Goal: Navigation & Orientation: Find specific page/section

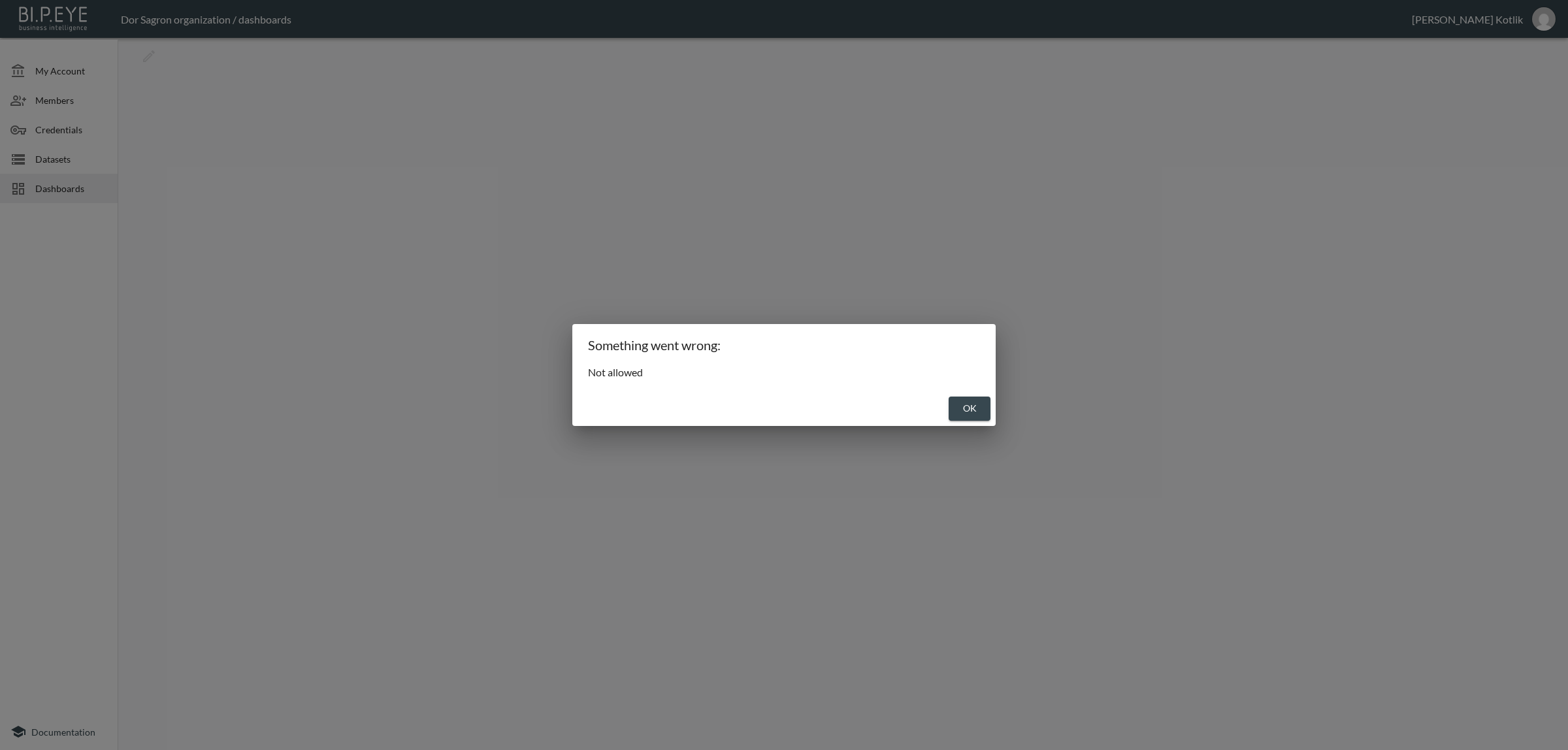
click at [959, 417] on button "OK" at bounding box center [969, 409] width 42 height 24
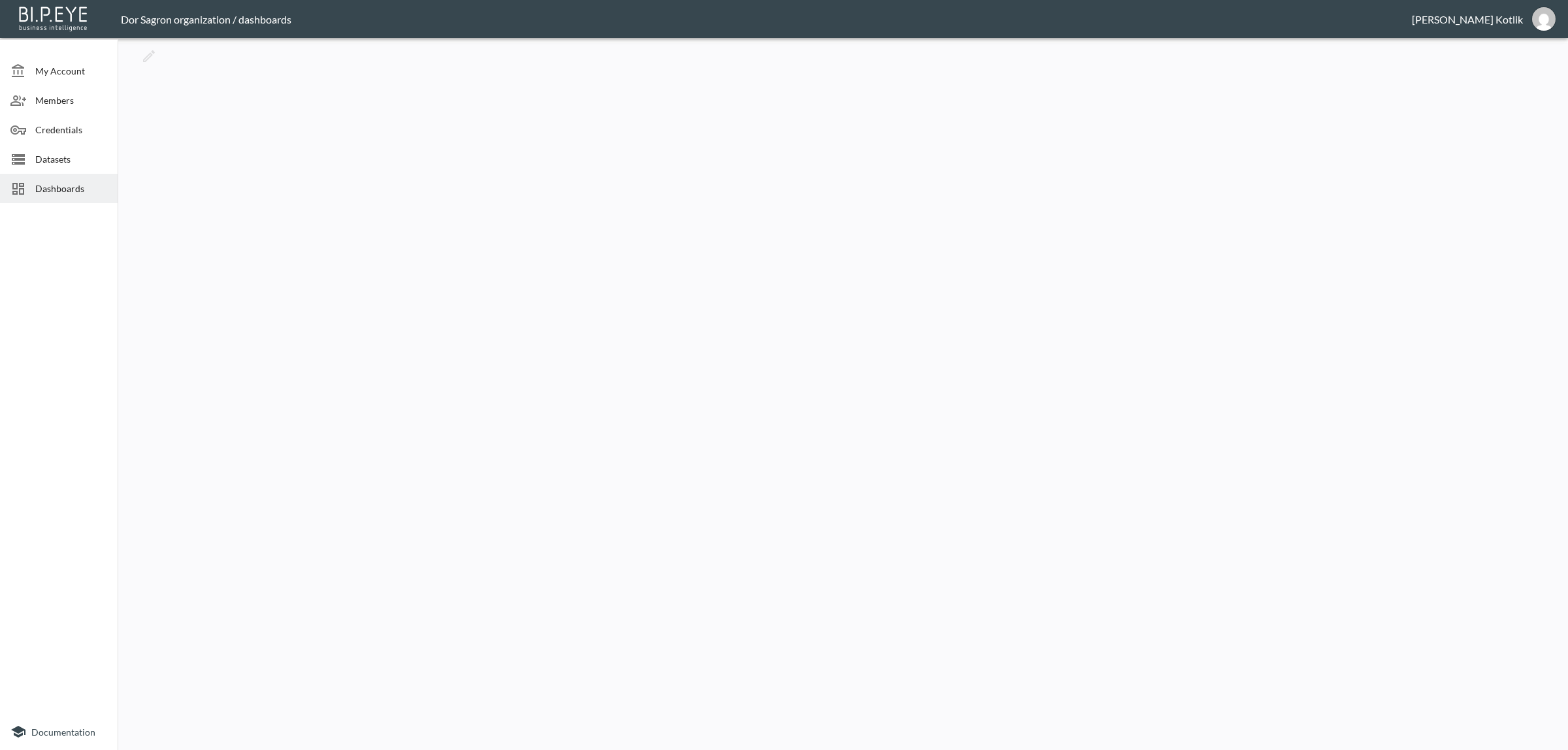
click at [28, 189] on div at bounding box center [23, 189] width 25 height 16
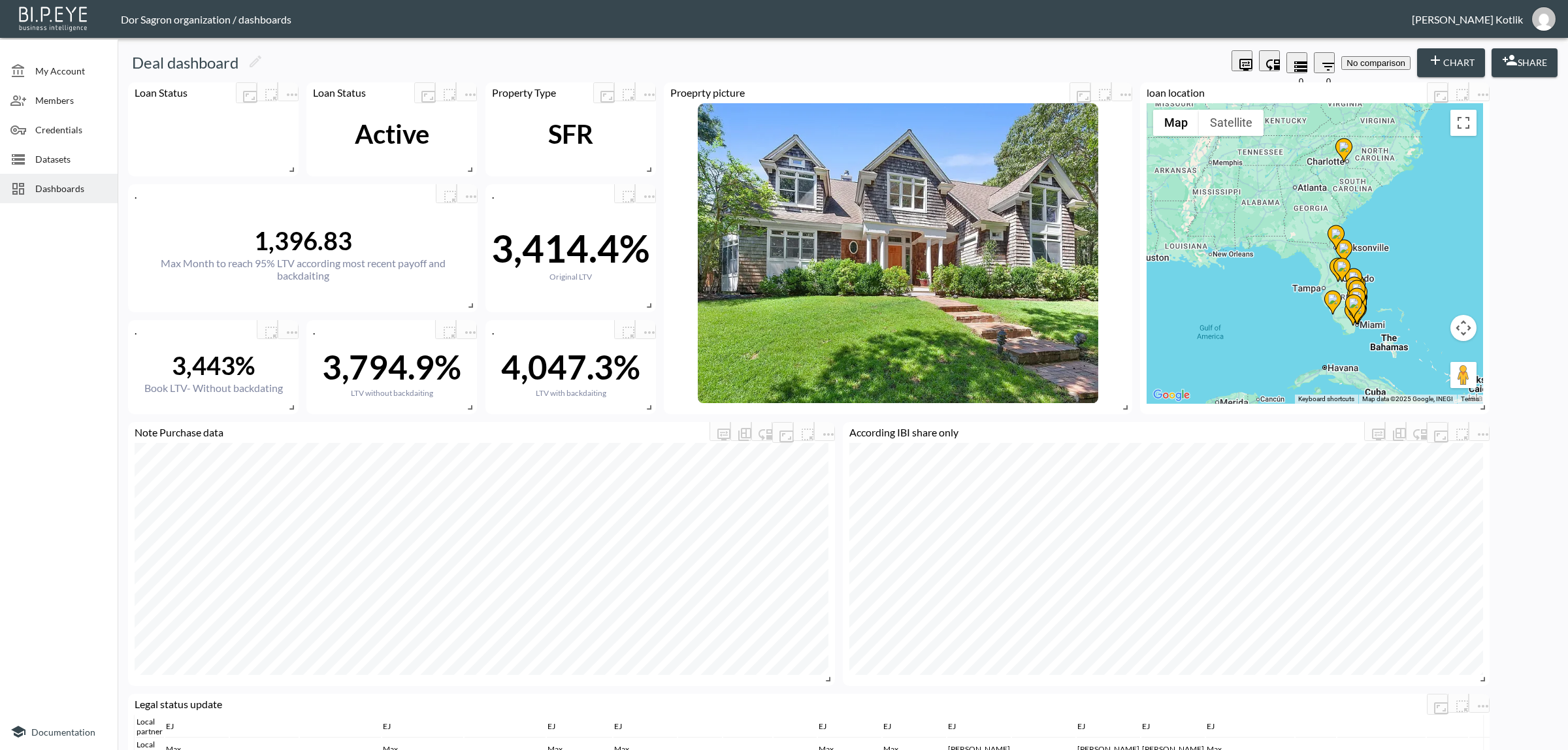
click at [42, 187] on span "Dashboards" at bounding box center [71, 188] width 72 height 14
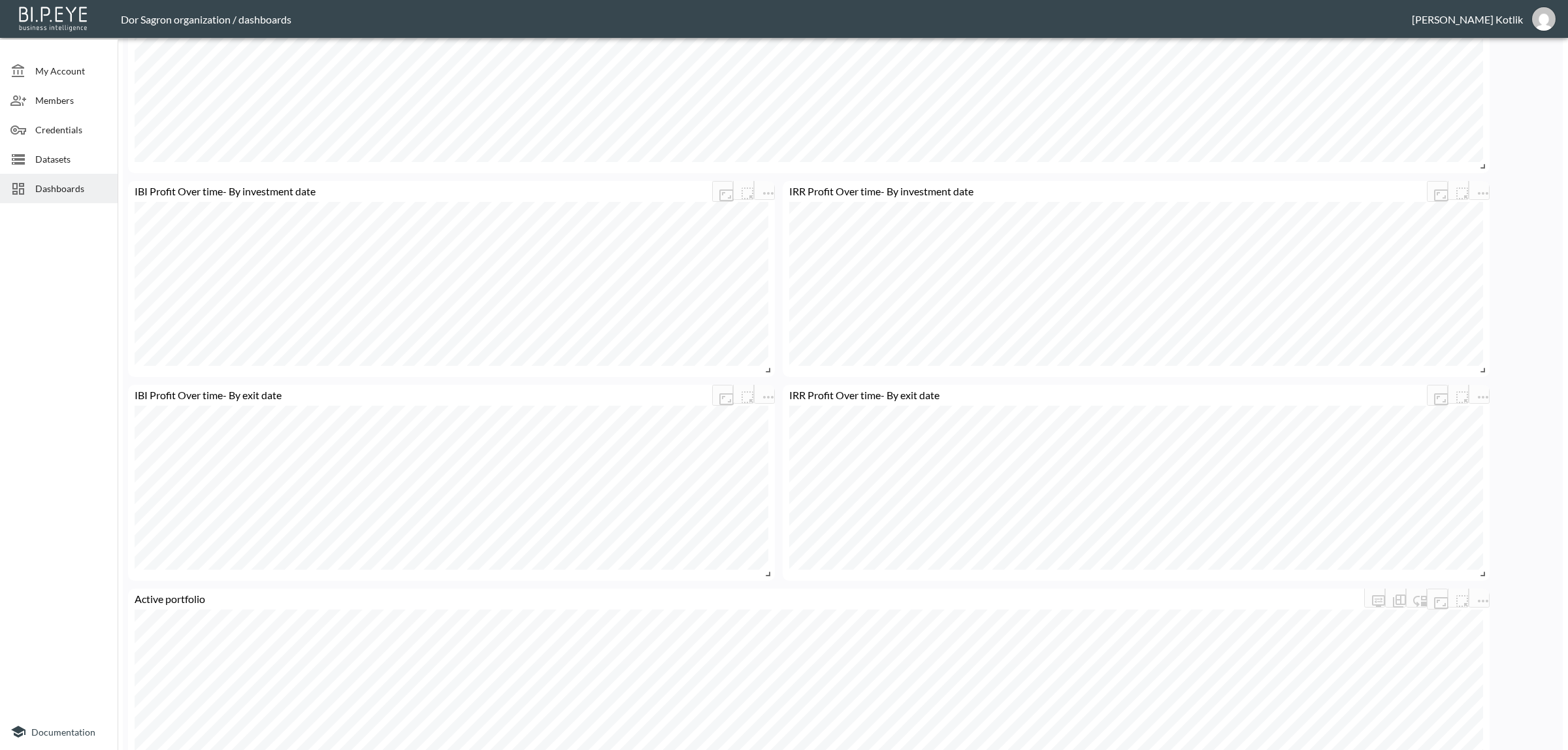
scroll to position [2624, 0]
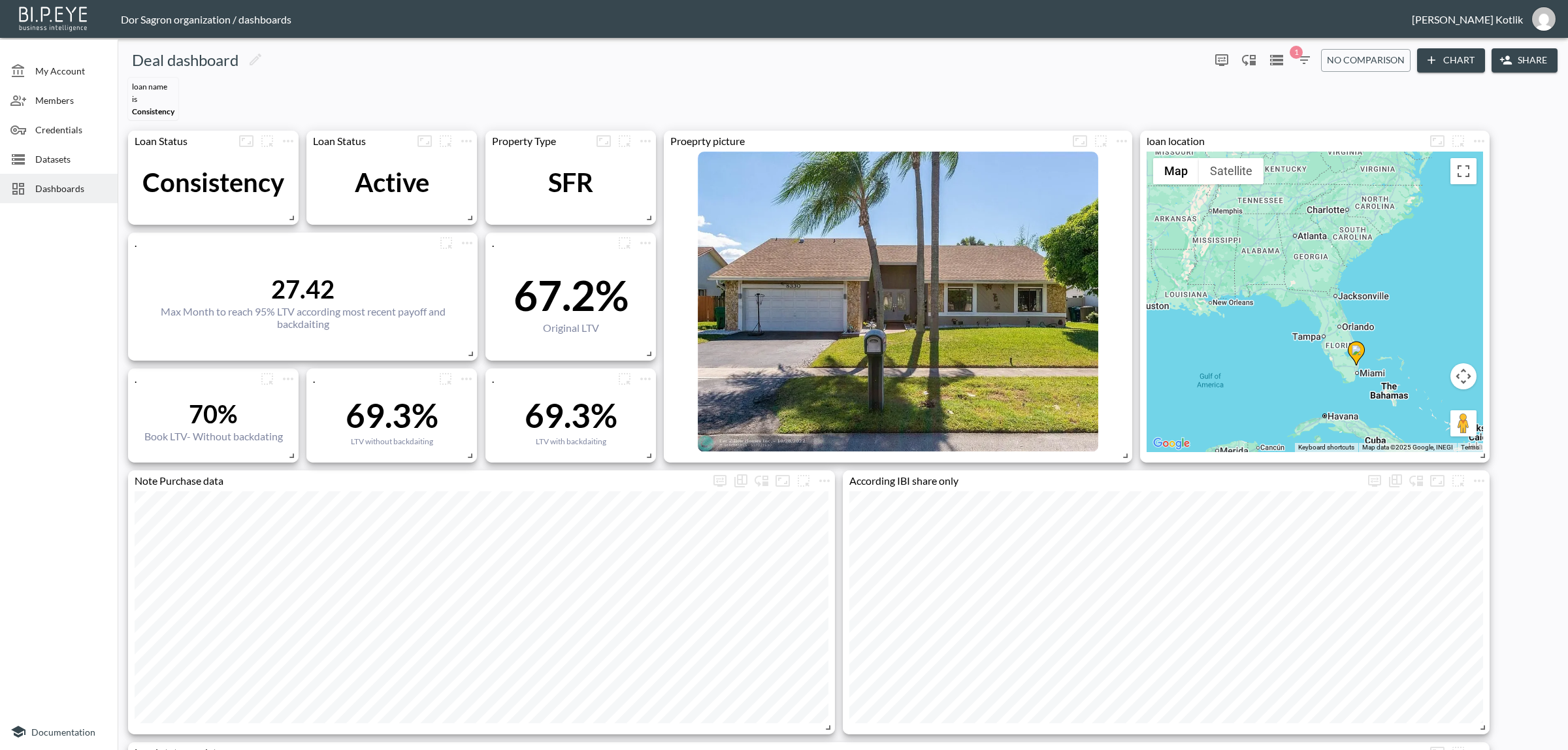
click at [34, 196] on div at bounding box center [23, 189] width 25 height 16
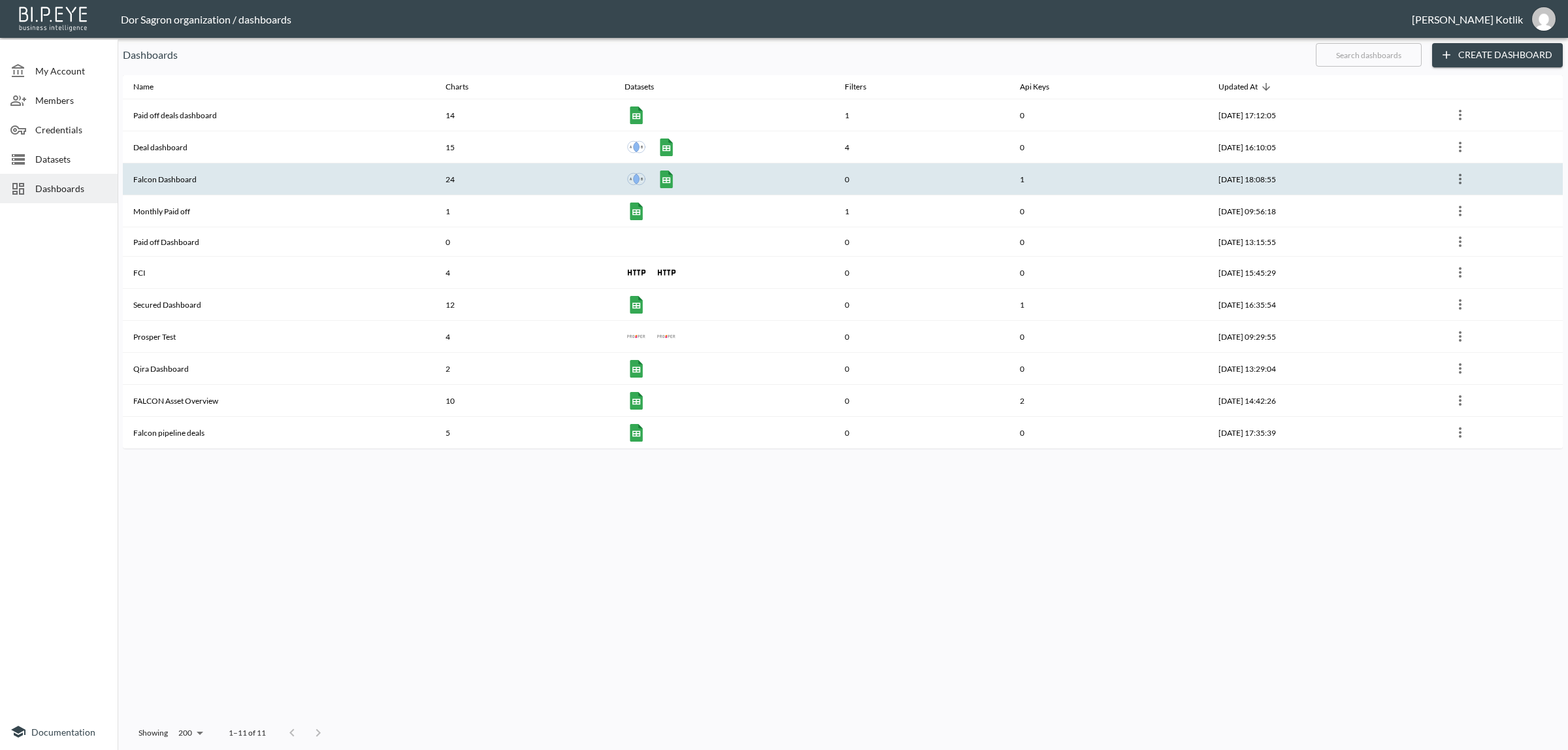
click at [166, 181] on th "Falcon Dashboard" at bounding box center [279, 179] width 312 height 32
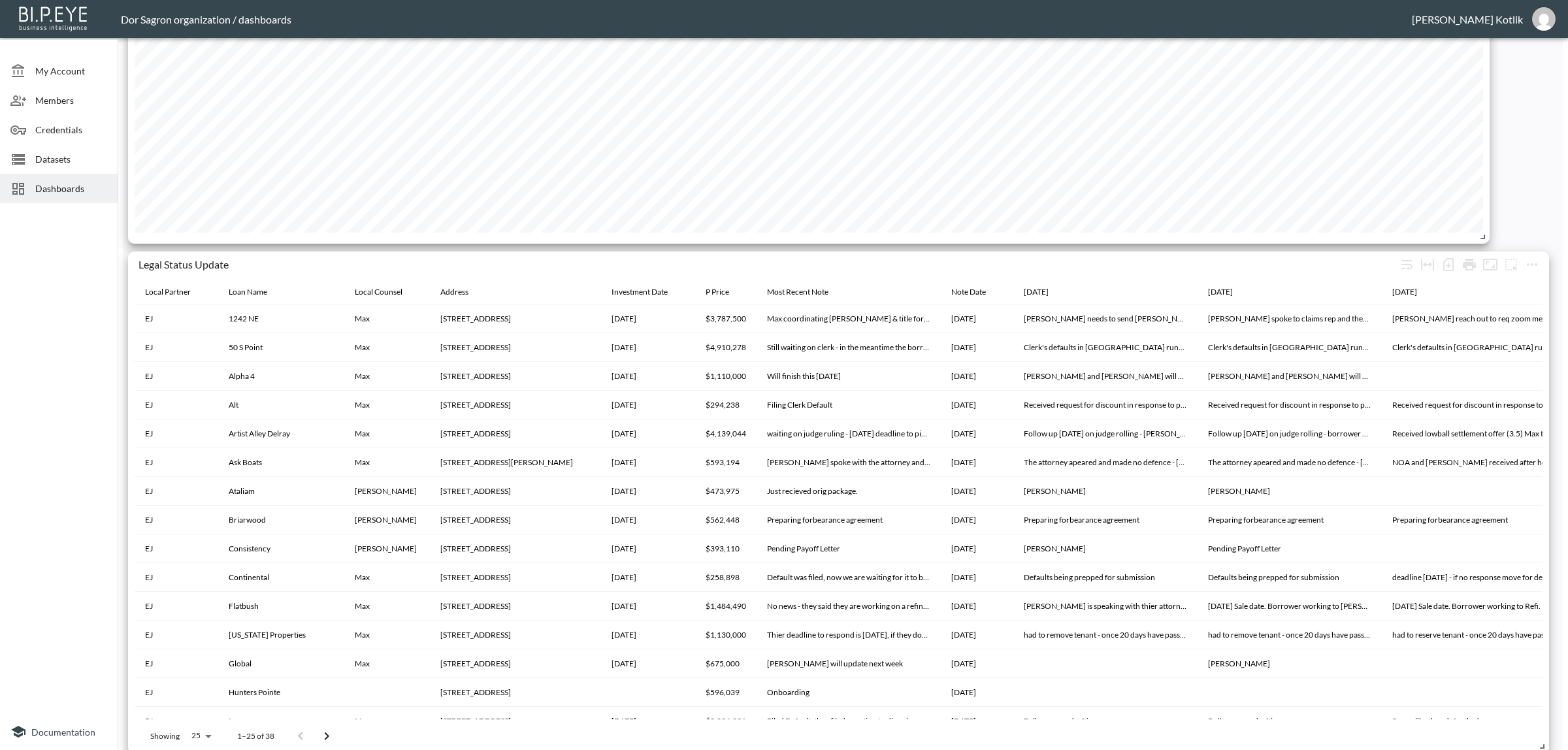
scroll to position [2624, 0]
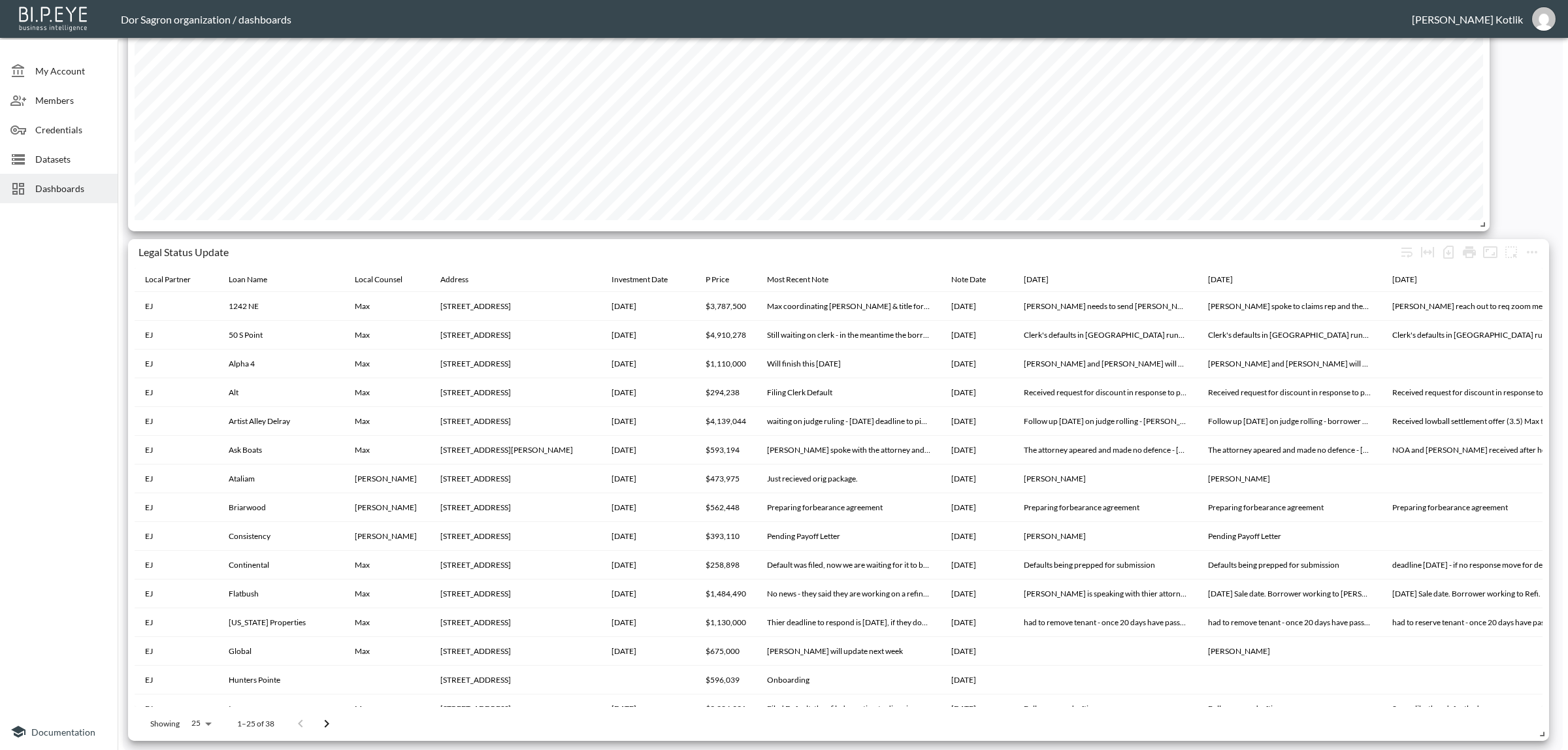
click at [201, 714] on div "Showing 25 25 1–25 of 38" at bounding box center [238, 724] width 207 height 34
click at [194, 720] on body "BI.P.EYE, Interactive Analytics Dashboards - app Dor Sagron organization / dash…" at bounding box center [784, 375] width 1568 height 750
click at [200, 642] on li "100" at bounding box center [199, 652] width 44 height 24
type input "100"
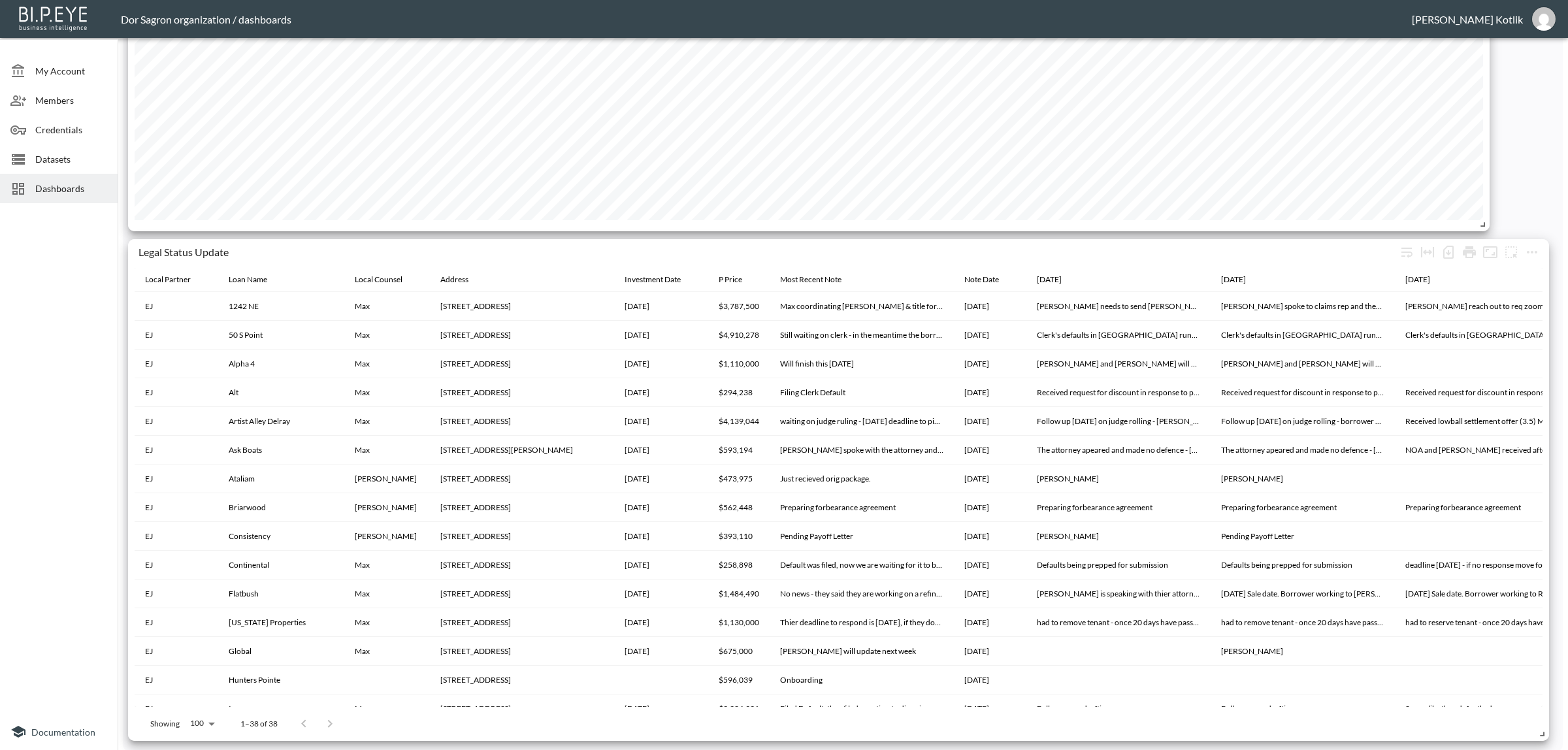
click at [65, 487] on div at bounding box center [59, 461] width 118 height 505
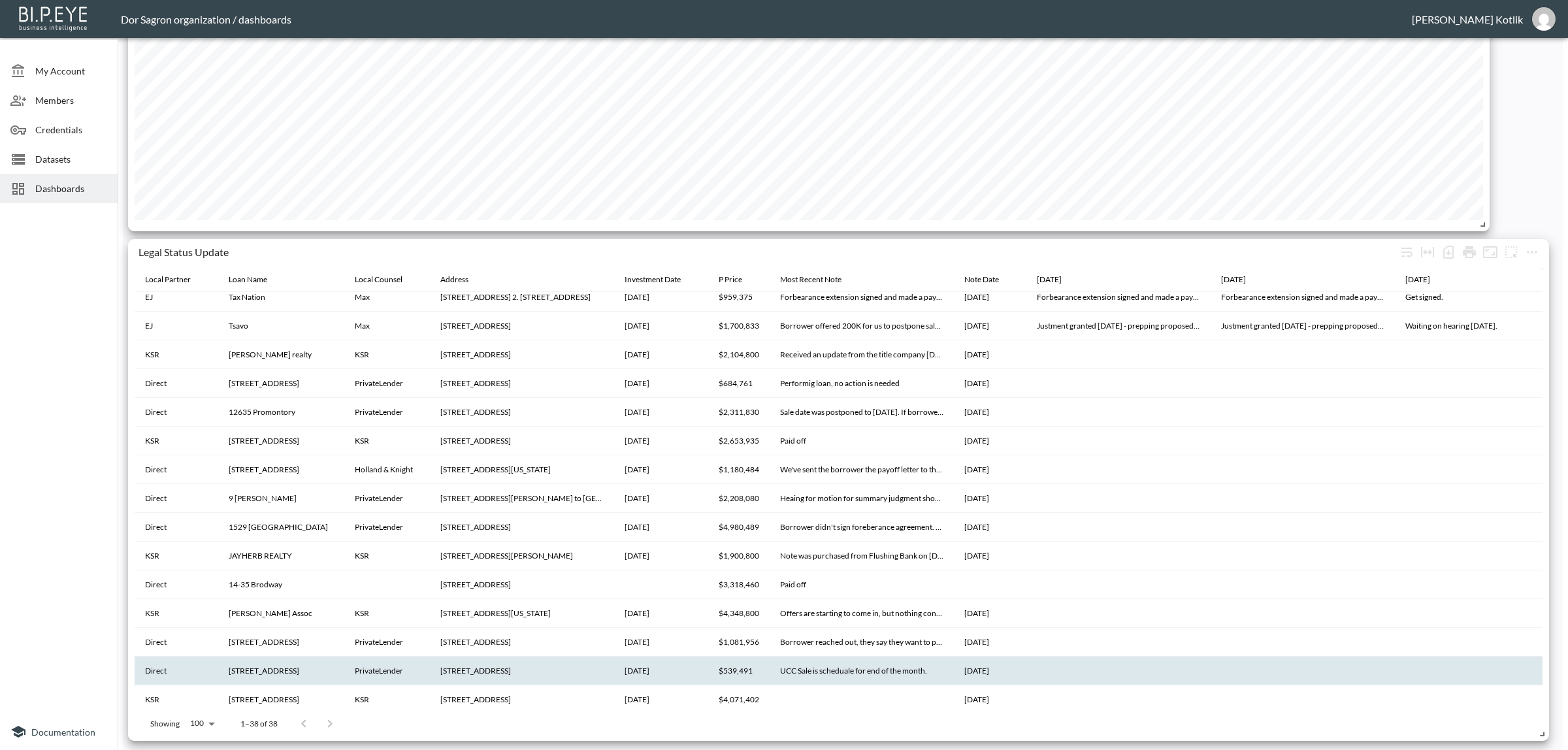
scroll to position [684, 0]
